Goal: Task Accomplishment & Management: Use online tool/utility

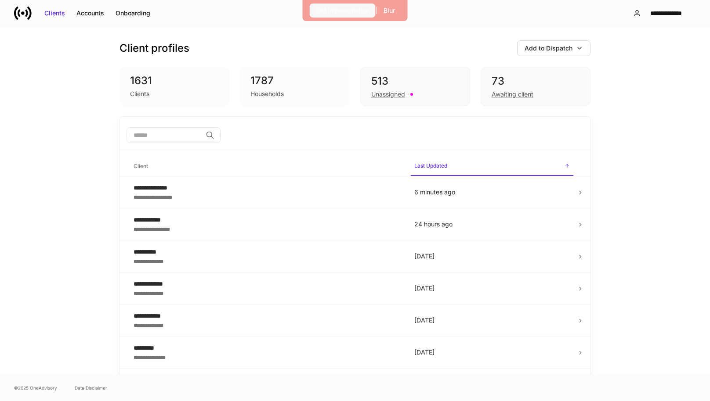
click at [353, 15] on button "Exit Impersonation" at bounding box center [343, 11] width 66 height 14
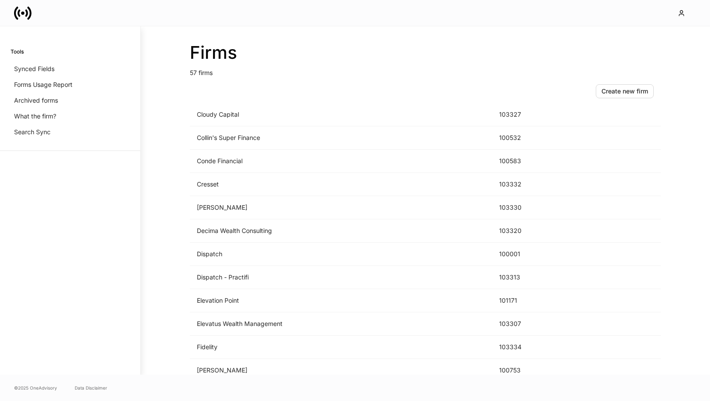
scroll to position [517, 0]
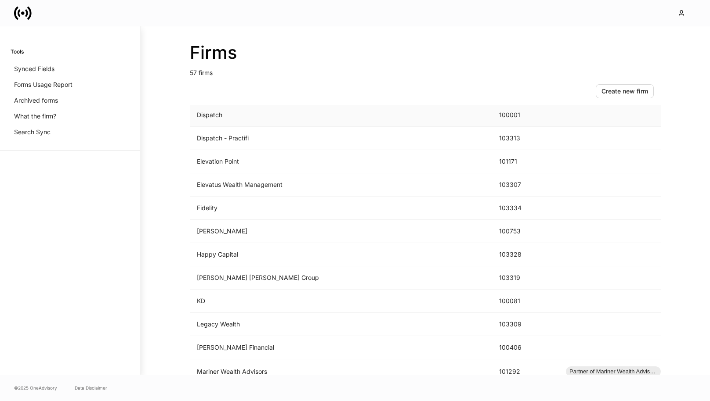
click at [251, 123] on td "Dispatch" at bounding box center [341, 115] width 302 height 23
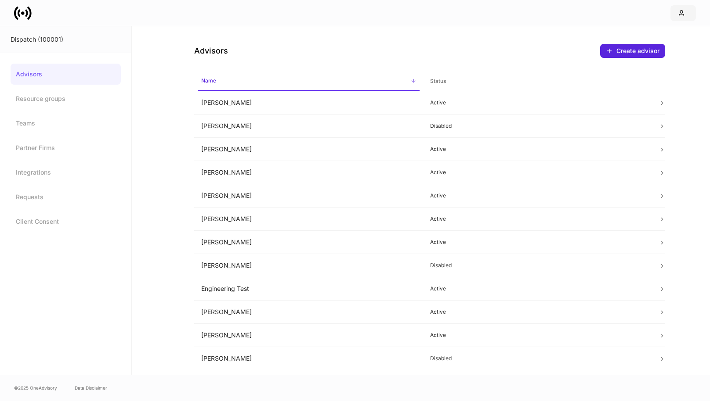
click at [681, 11] on icon "button" at bounding box center [681, 13] width 7 height 7
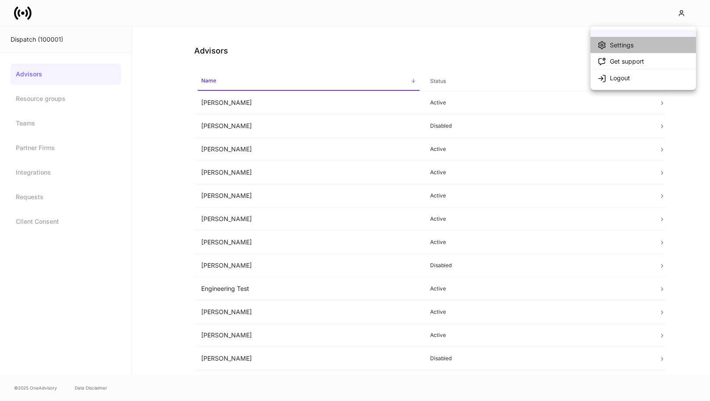
click at [624, 50] on li "Settings" at bounding box center [642, 45] width 105 height 16
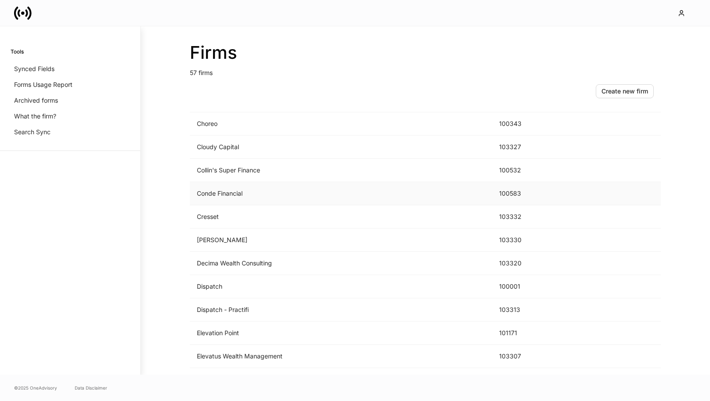
scroll to position [346, 0]
click at [219, 278] on td "Dispatch" at bounding box center [341, 286] width 302 height 23
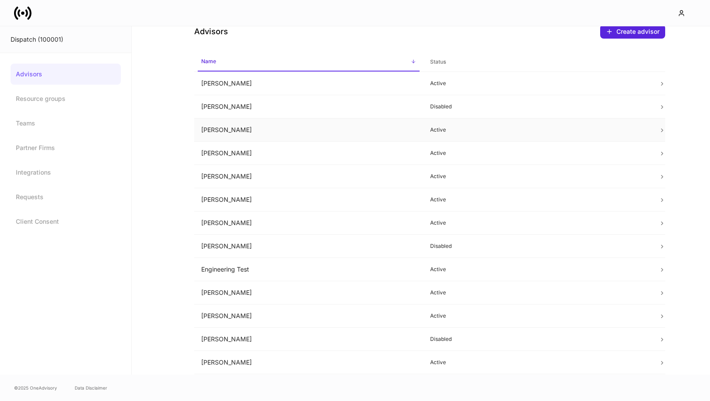
scroll to position [102, 0]
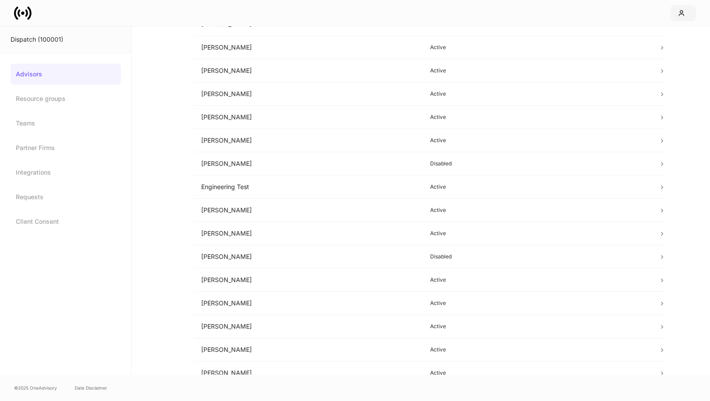
click at [680, 11] on icon "button" at bounding box center [681, 13] width 5 height 5
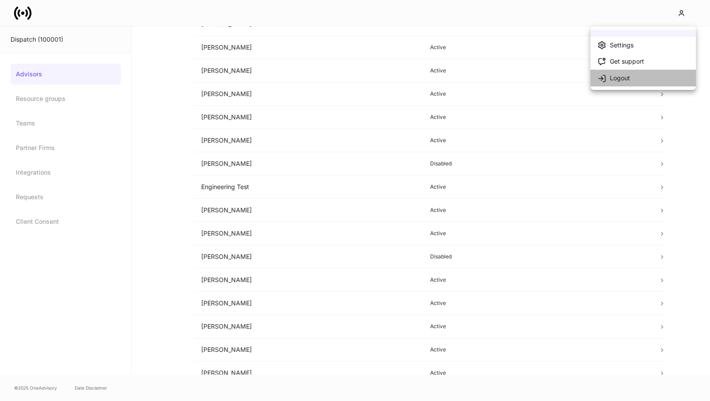
click at [609, 80] on div "Logout" at bounding box center [613, 77] width 33 height 9
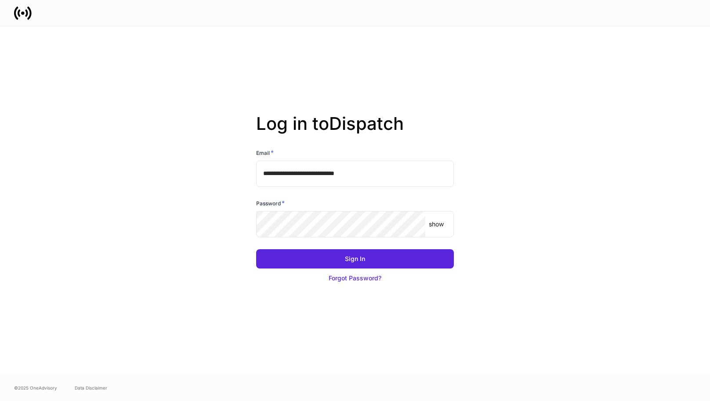
click at [322, 178] on input "**********" at bounding box center [355, 174] width 198 height 26
click at [332, 173] on input "**********" at bounding box center [355, 174] width 198 height 26
type input "**********"
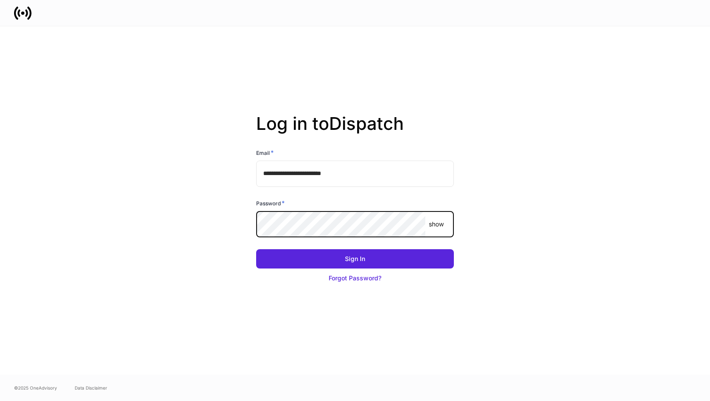
click at [256, 250] on button "Sign In" at bounding box center [355, 259] width 198 height 19
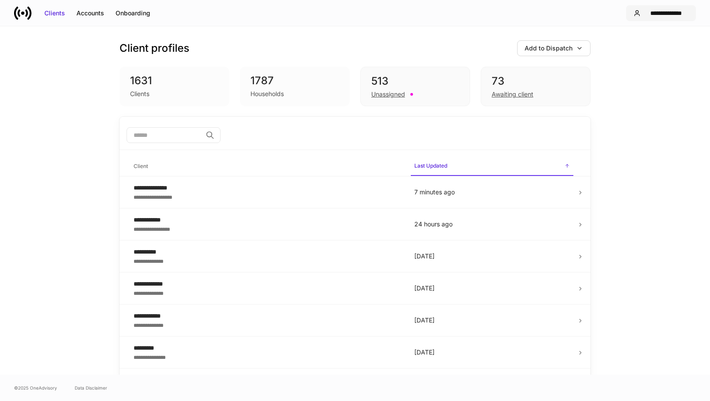
click at [656, 12] on div "**********" at bounding box center [666, 13] width 45 height 9
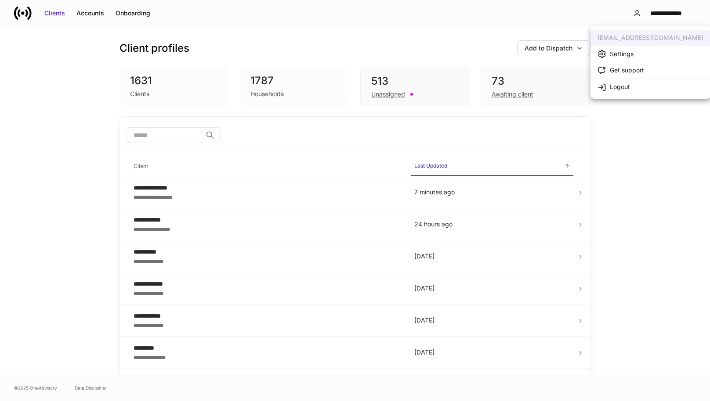
click at [610, 55] on div "Settings" at bounding box center [622, 54] width 24 height 9
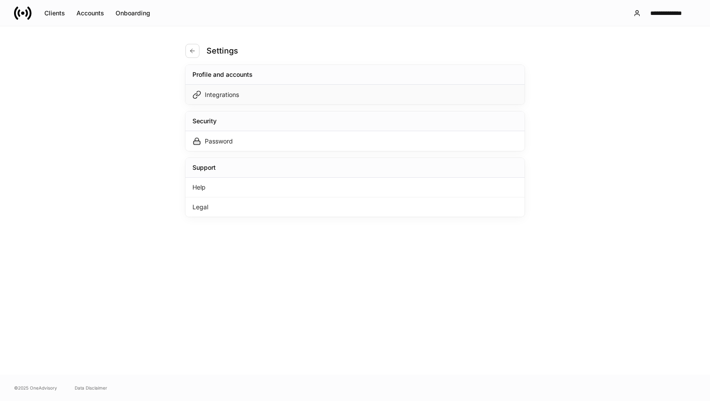
click at [307, 92] on div "Integrations" at bounding box center [354, 95] width 339 height 20
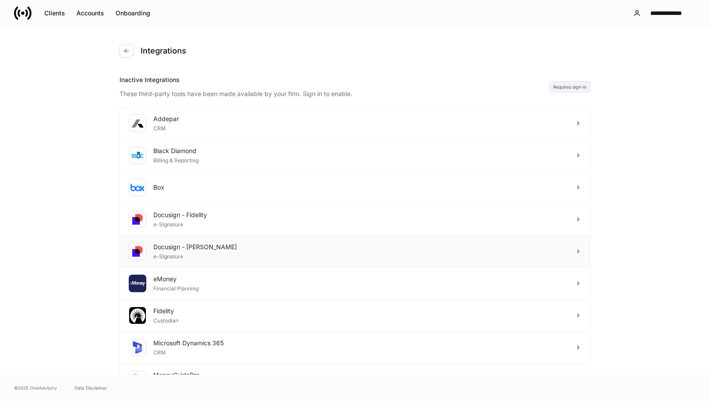
scroll to position [149, 0]
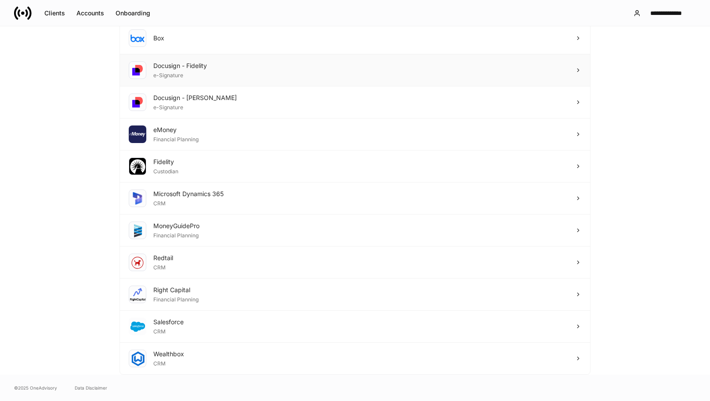
click at [304, 73] on div "Docusign - Fidelity e-Signature" at bounding box center [355, 70] width 470 height 32
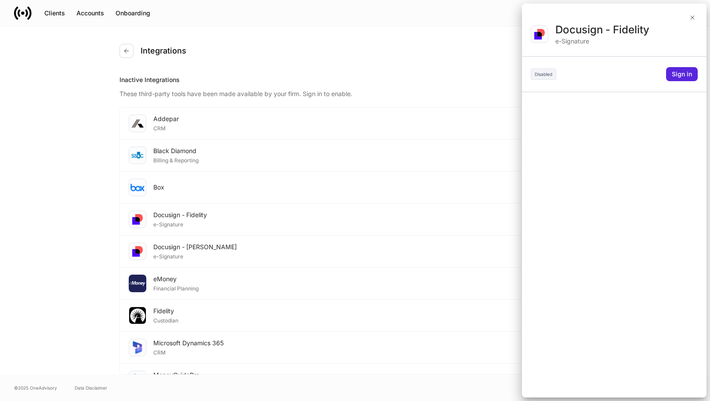
click at [272, 172] on div at bounding box center [355, 200] width 710 height 401
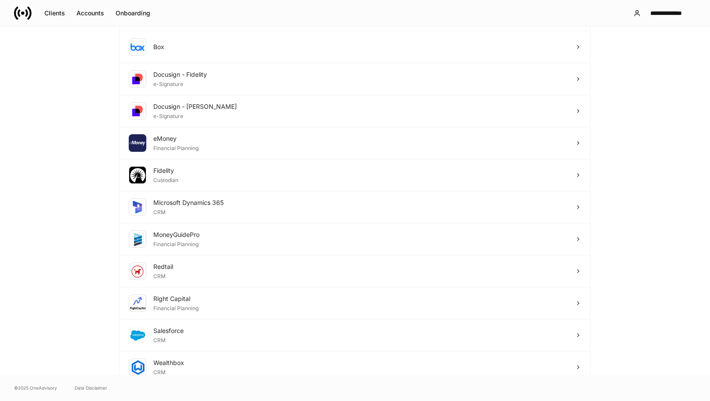
scroll to position [149, 0]
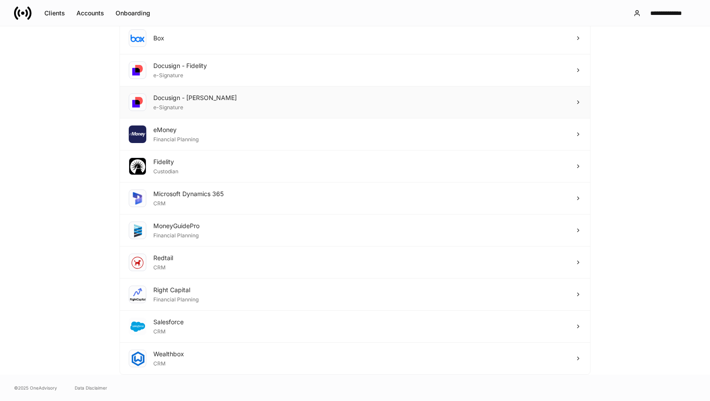
click at [300, 93] on div "Docusign - [PERSON_NAME] e-Signature" at bounding box center [355, 103] width 470 height 32
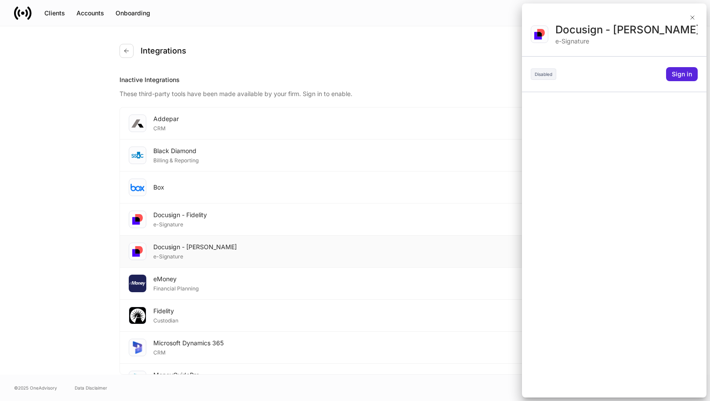
scroll to position [0, 0]
click at [682, 76] on div "Sign in" at bounding box center [682, 74] width 20 height 9
